Goal: Communication & Community: Answer question/provide support

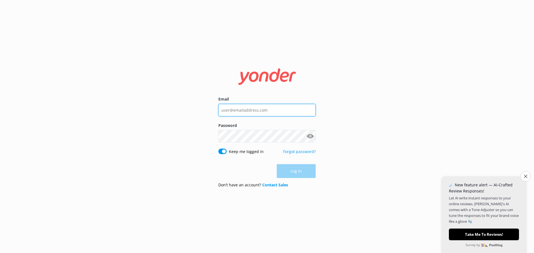
type input "[PERSON_NAME][EMAIL_ADDRESS][DOMAIN_NAME]"
click at [303, 169] on div "Log in" at bounding box center [266, 171] width 97 height 14
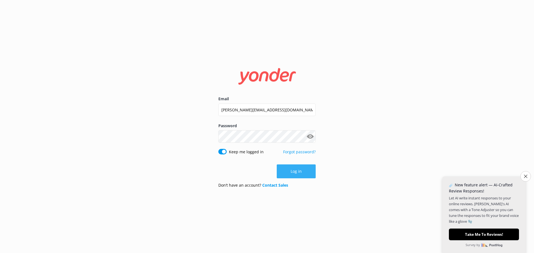
click at [295, 169] on button "Log in" at bounding box center [296, 172] width 39 height 14
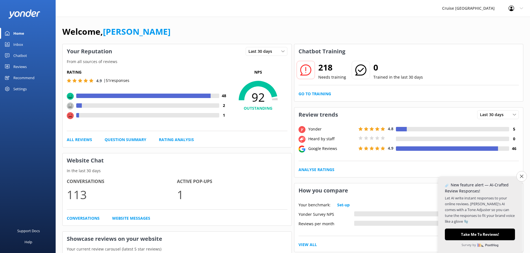
click at [24, 48] on link "Inbox" at bounding box center [28, 44] width 56 height 11
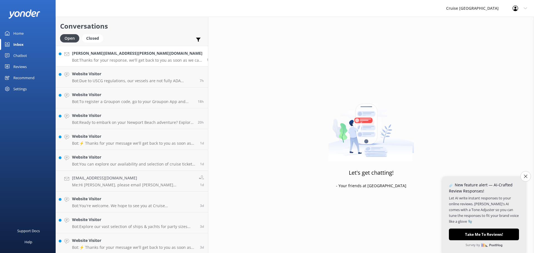
click at [137, 51] on h4 "[PERSON_NAME][EMAIL_ADDRESS][PERSON_NAME][DOMAIN_NAME]" at bounding box center [137, 53] width 130 height 6
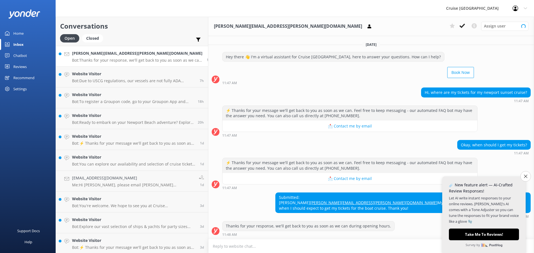
scroll to position [4, 0]
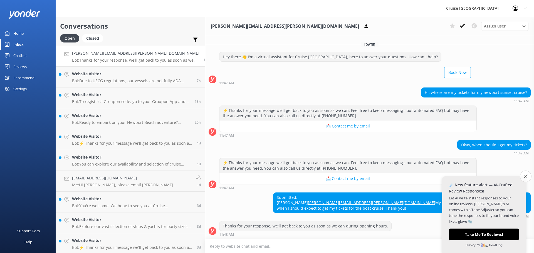
click at [526, 176] on icon "Close survey" at bounding box center [526, 177] width 4 height 4
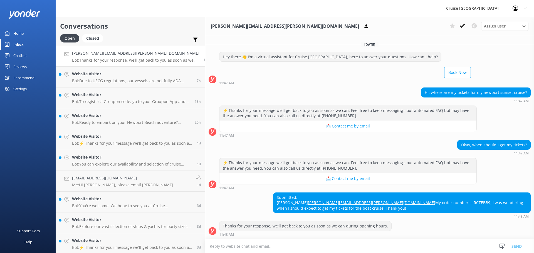
click at [205, 250] on textarea at bounding box center [369, 247] width 329 height 14
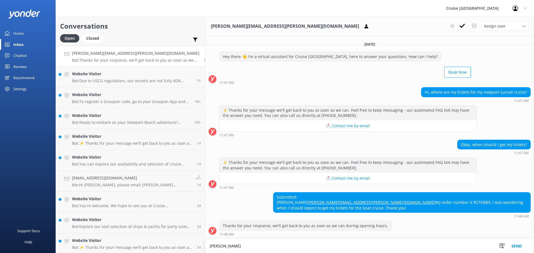
scroll to position [4, 0]
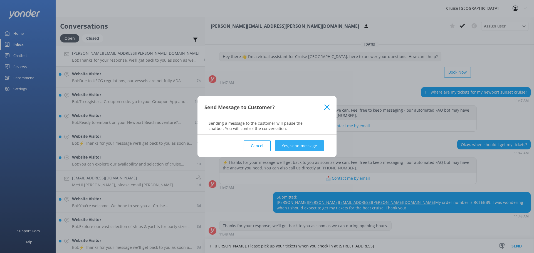
type textarea "HI [PERSON_NAME], Please pick up your tickets when you check in at [STREET_ADDR…"
click at [305, 149] on button "Yes, send message" at bounding box center [299, 145] width 49 height 11
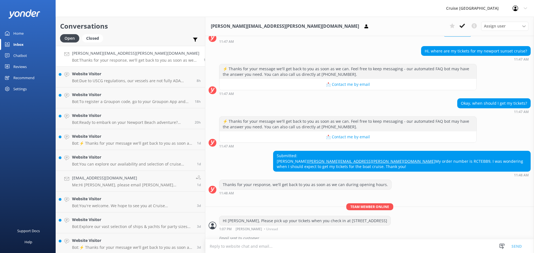
scroll to position [52, 0]
